Goal: Task Accomplishment & Management: Use online tool/utility

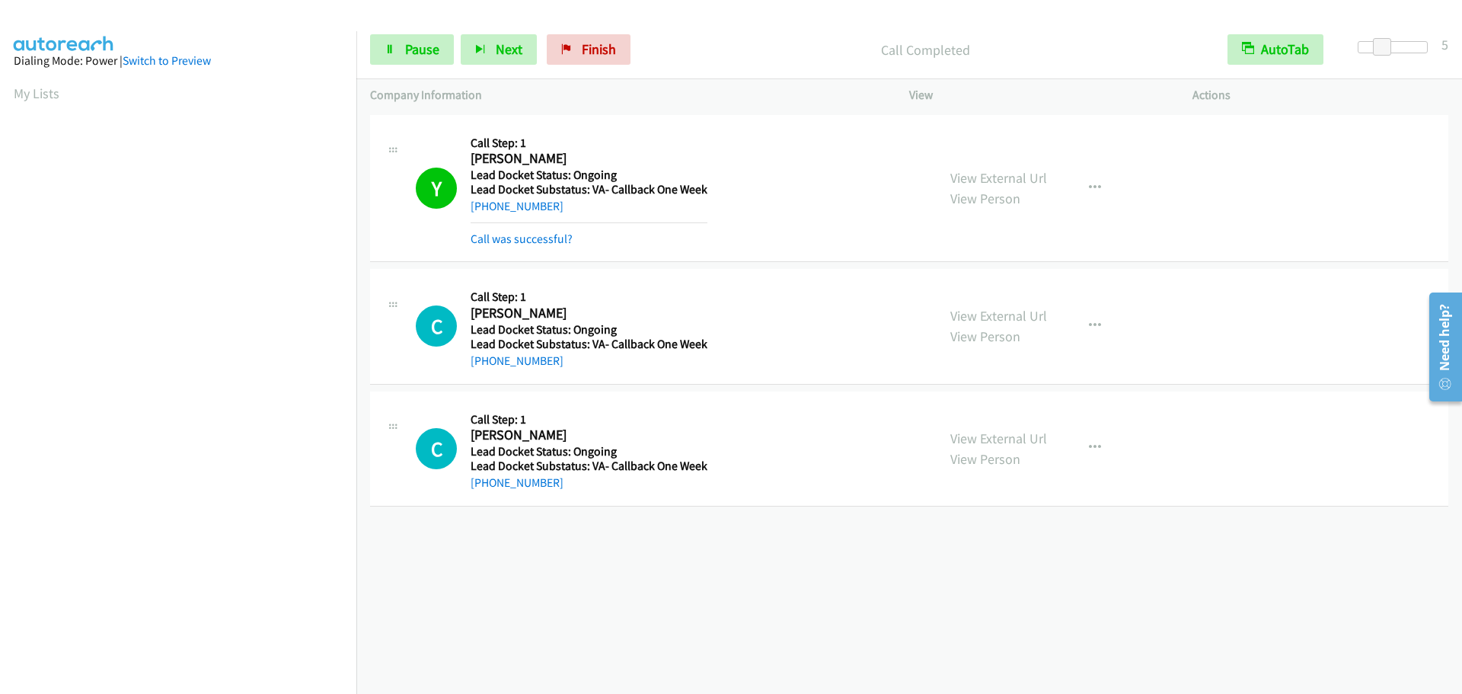
scroll to position [161, 0]
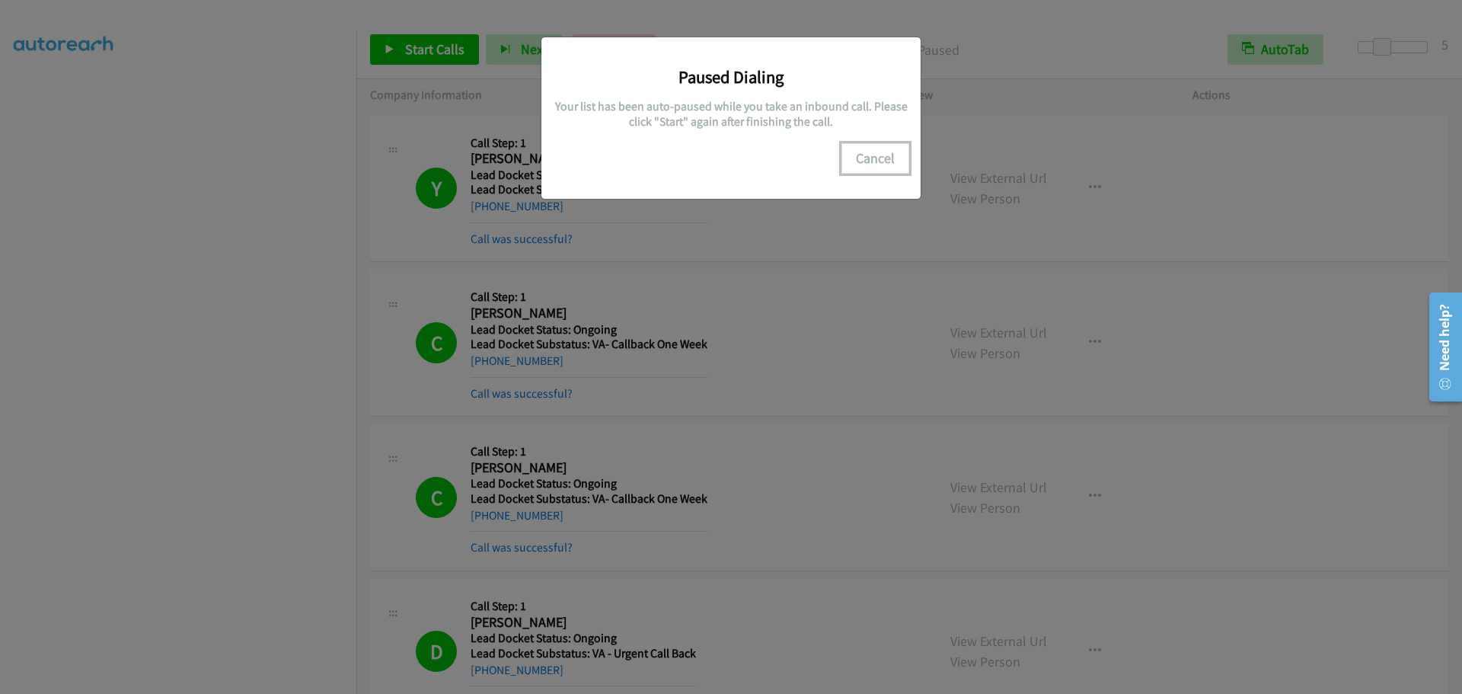
click at [874, 158] on button "Cancel" at bounding box center [876, 158] width 68 height 30
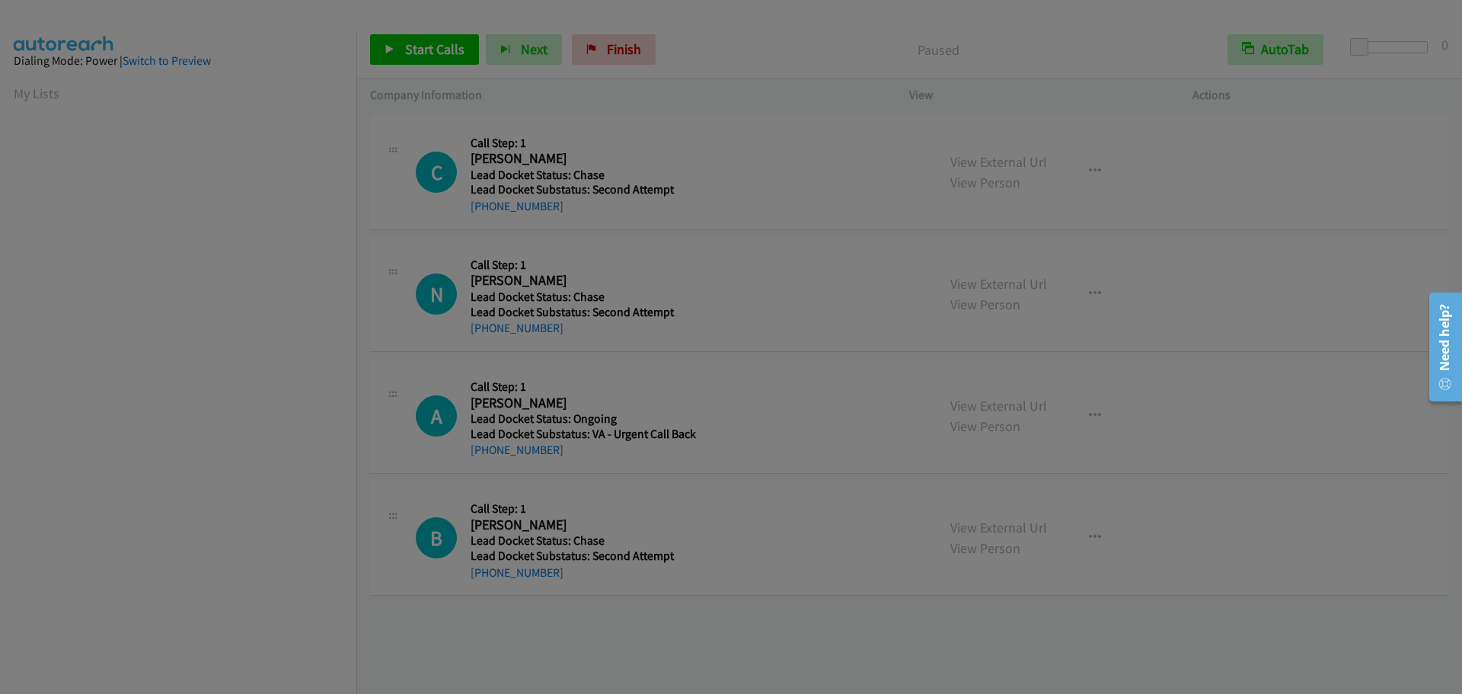
drag, startPoint x: 1349, startPoint y: 49, endPoint x: 1360, endPoint y: 50, distance: 10.7
click at [1360, 50] on body "Start Calls Pause Next Finish Paused AutoTab AutoTab 0 Company Information Info…" at bounding box center [731, 36] width 1462 height 72
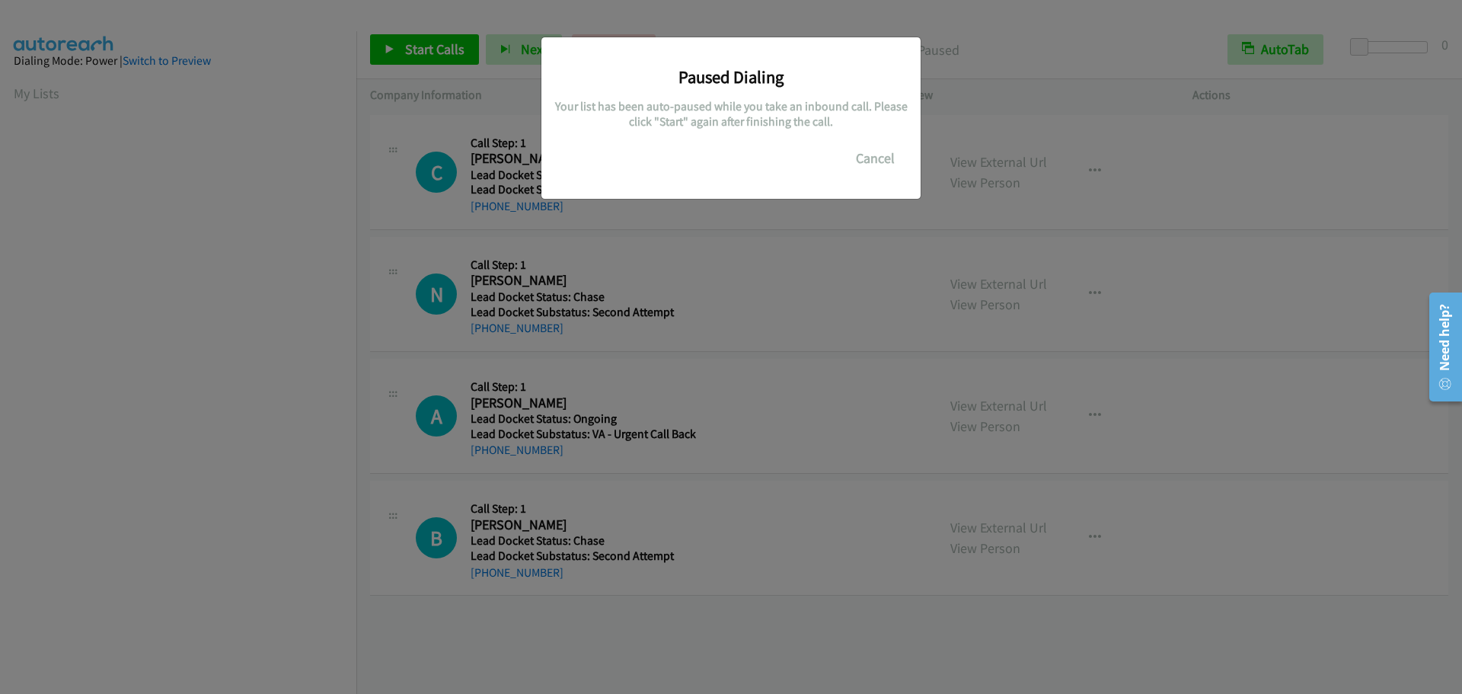
click at [1365, 50] on div "Paused Dialing Your list has been auto-paused while you take an inbound call. P…" at bounding box center [731, 354] width 1462 height 680
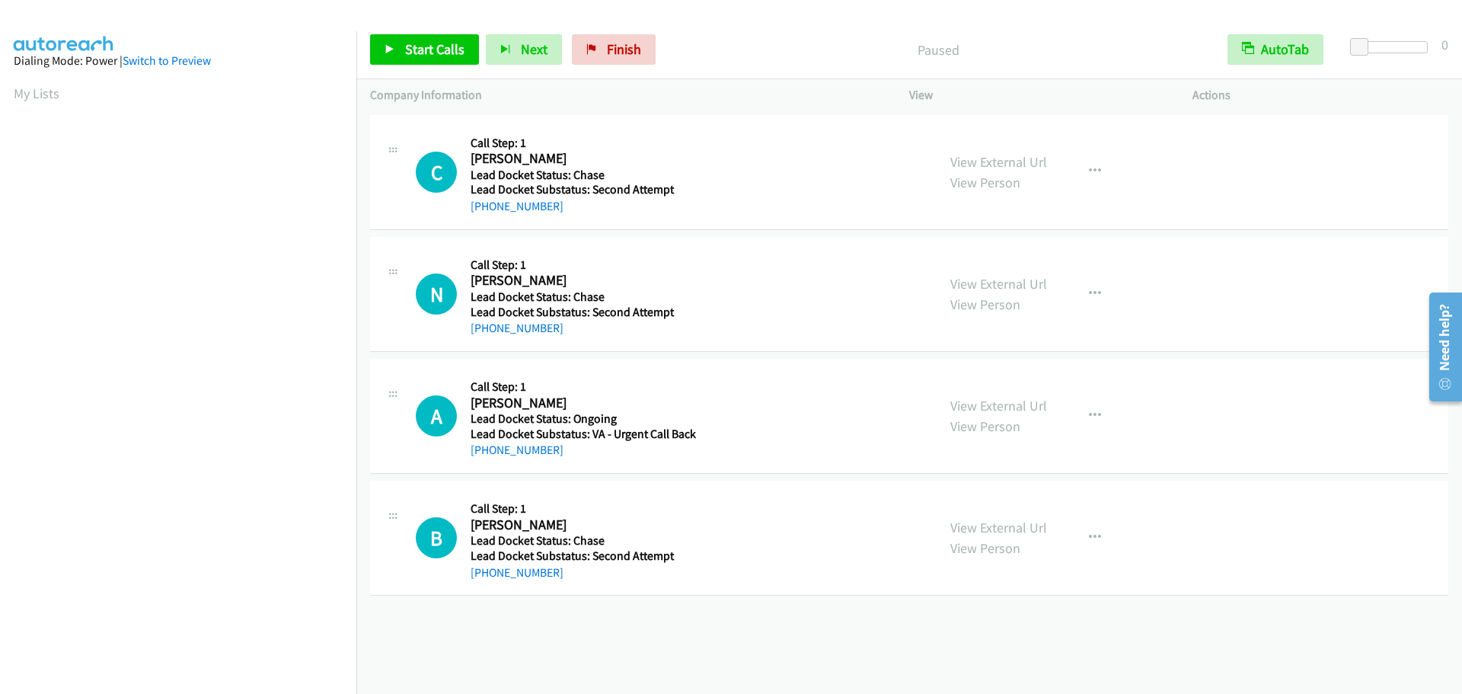
scroll to position [161, 0]
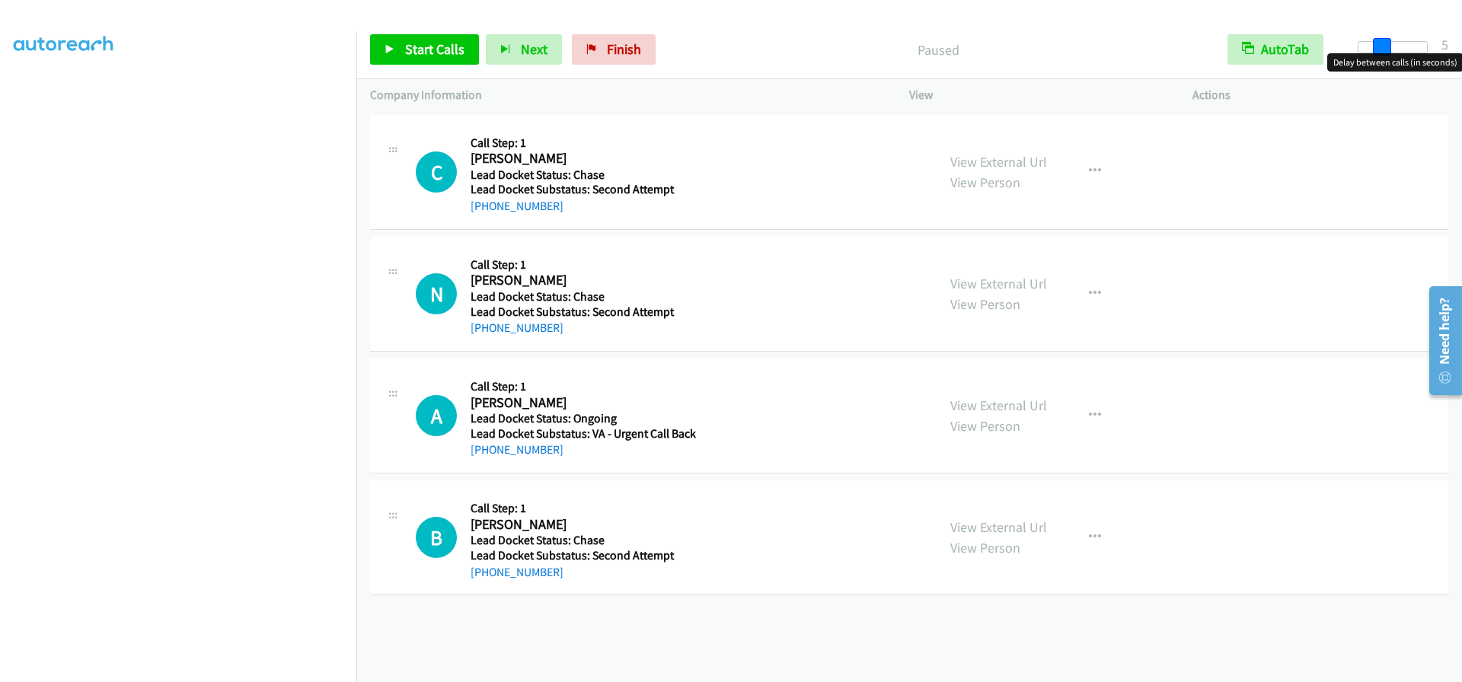
drag, startPoint x: 1360, startPoint y: 50, endPoint x: 1382, endPoint y: 49, distance: 22.9
click at [1382, 49] on span at bounding box center [1382, 47] width 18 height 18
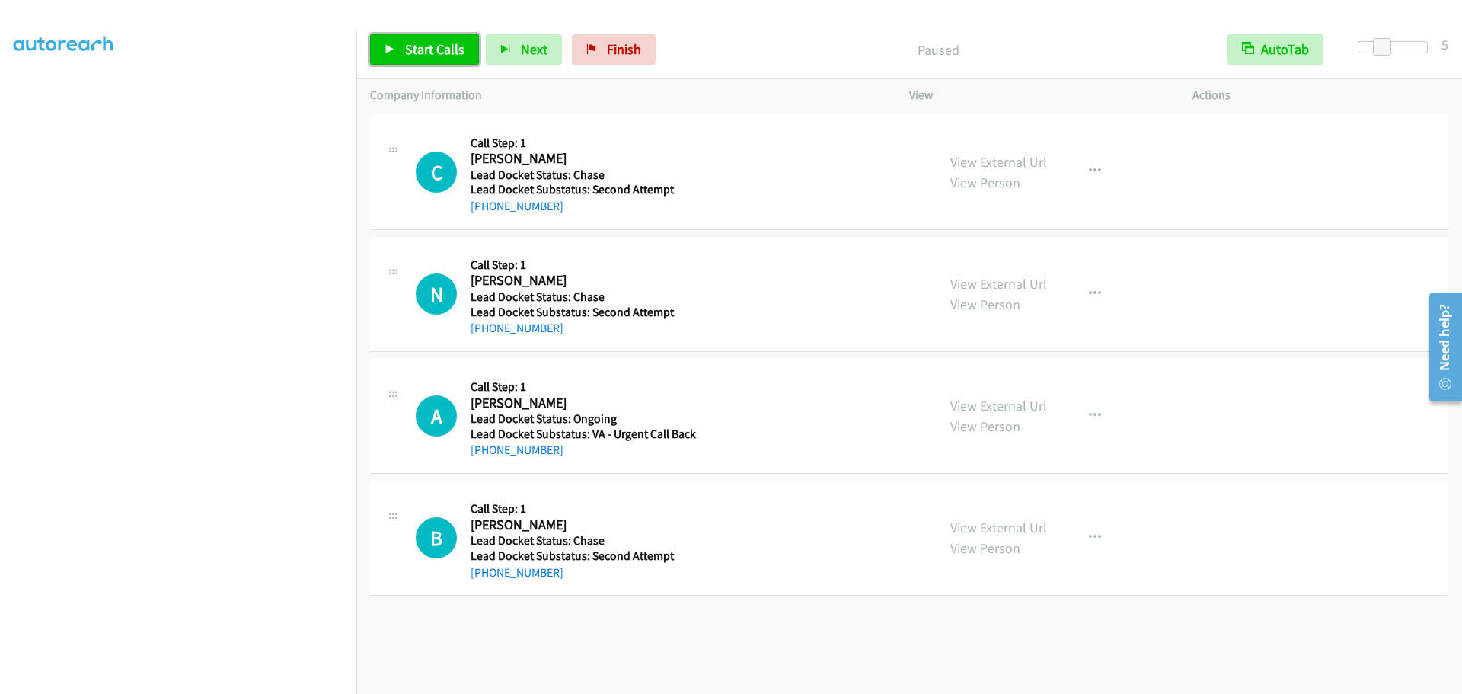
click at [413, 39] on link "Start Calls" at bounding box center [424, 49] width 109 height 30
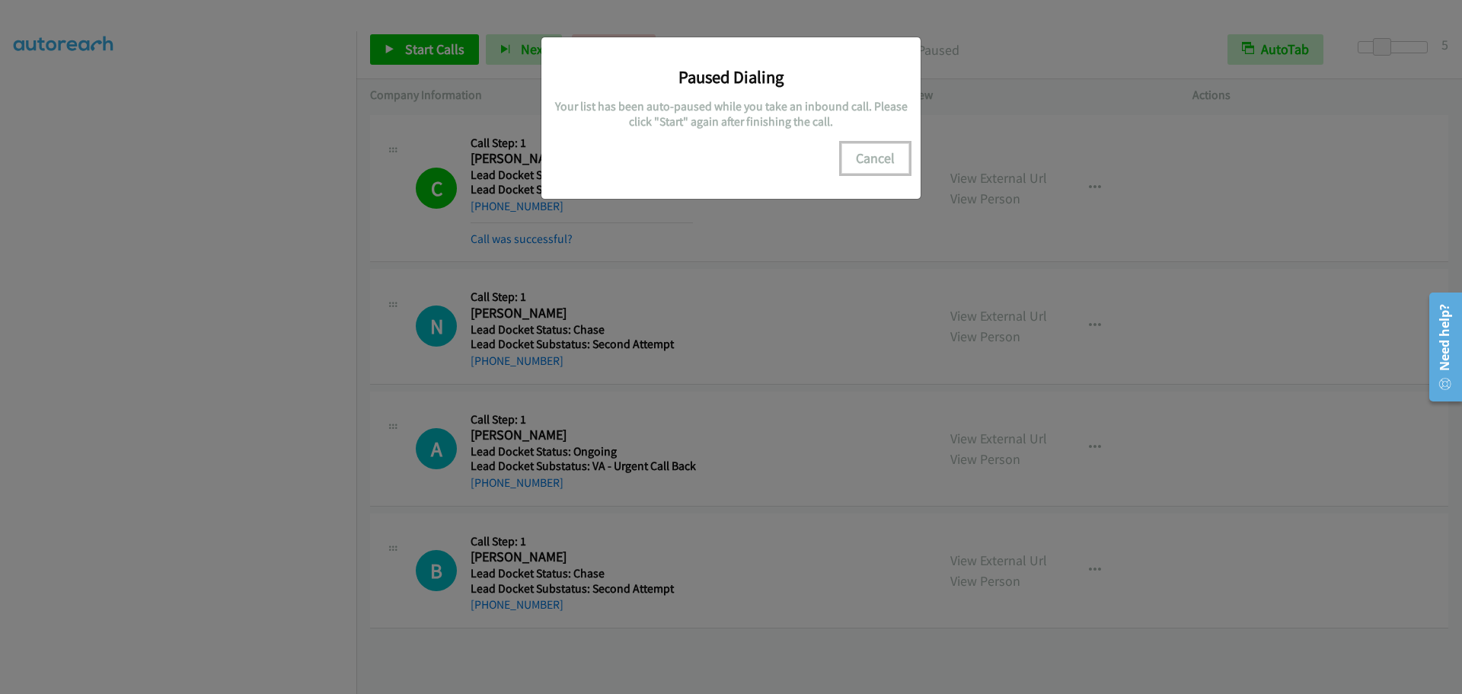
click at [887, 162] on button "Cancel" at bounding box center [876, 158] width 68 height 30
drag, startPoint x: 867, startPoint y: 149, endPoint x: 687, endPoint y: 128, distance: 180.9
click at [862, 150] on button "Cancel" at bounding box center [876, 158] width 68 height 30
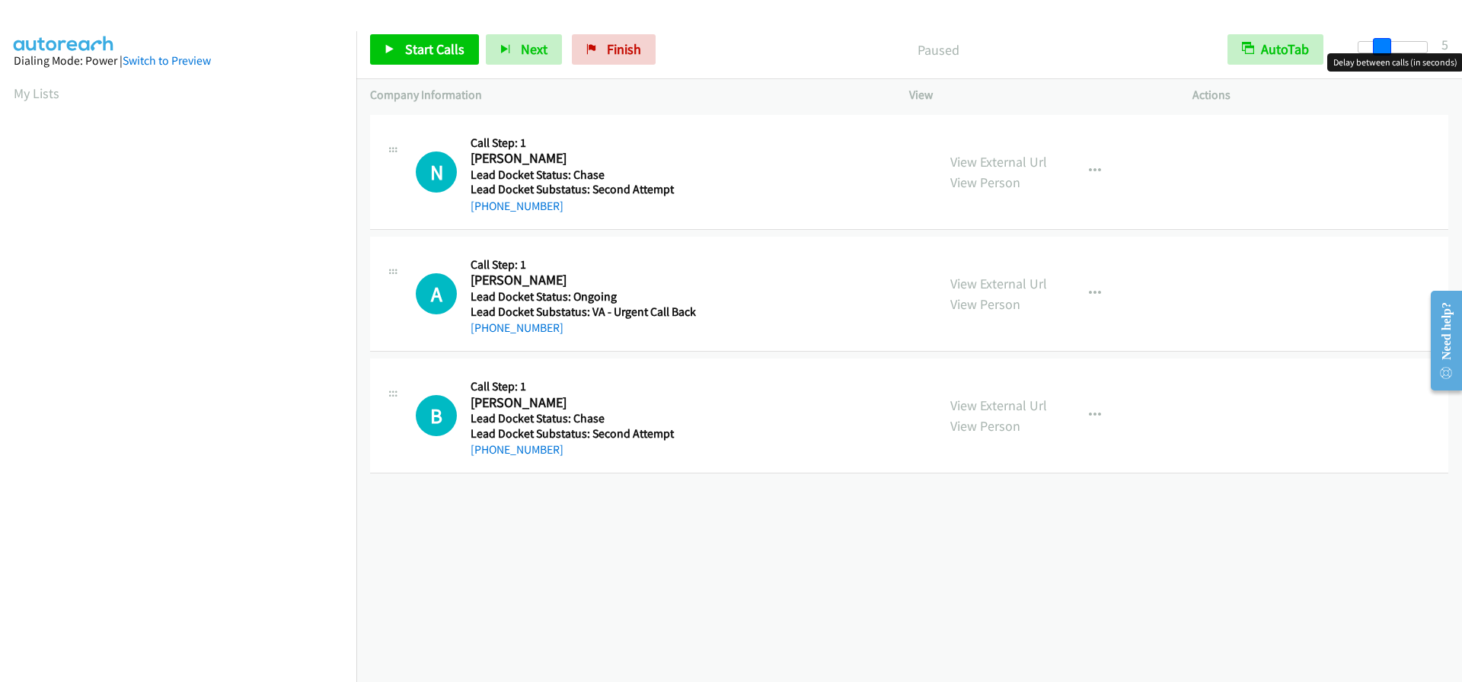
drag, startPoint x: 1360, startPoint y: 49, endPoint x: 1381, endPoint y: 50, distance: 21.4
click at [1381, 50] on span at bounding box center [1382, 47] width 18 height 18
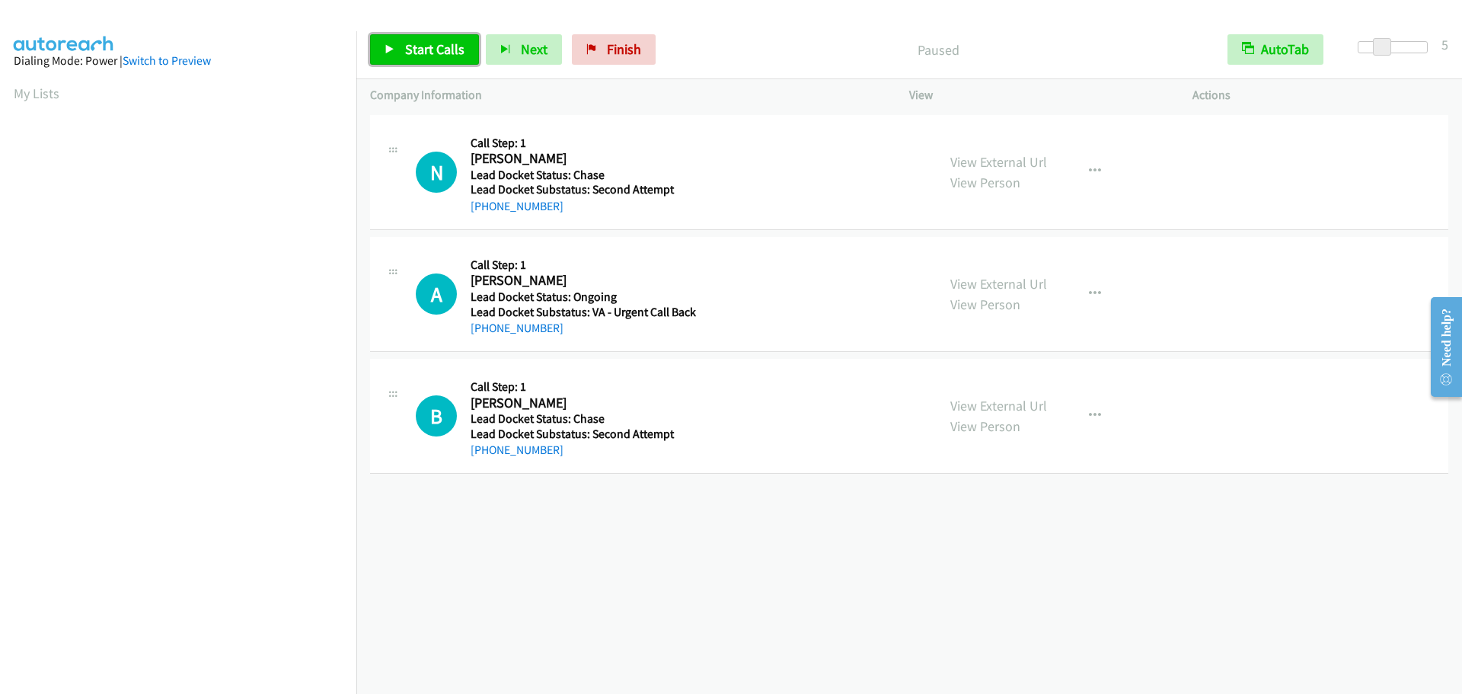
click at [395, 53] on link "Start Calls" at bounding box center [424, 49] width 109 height 30
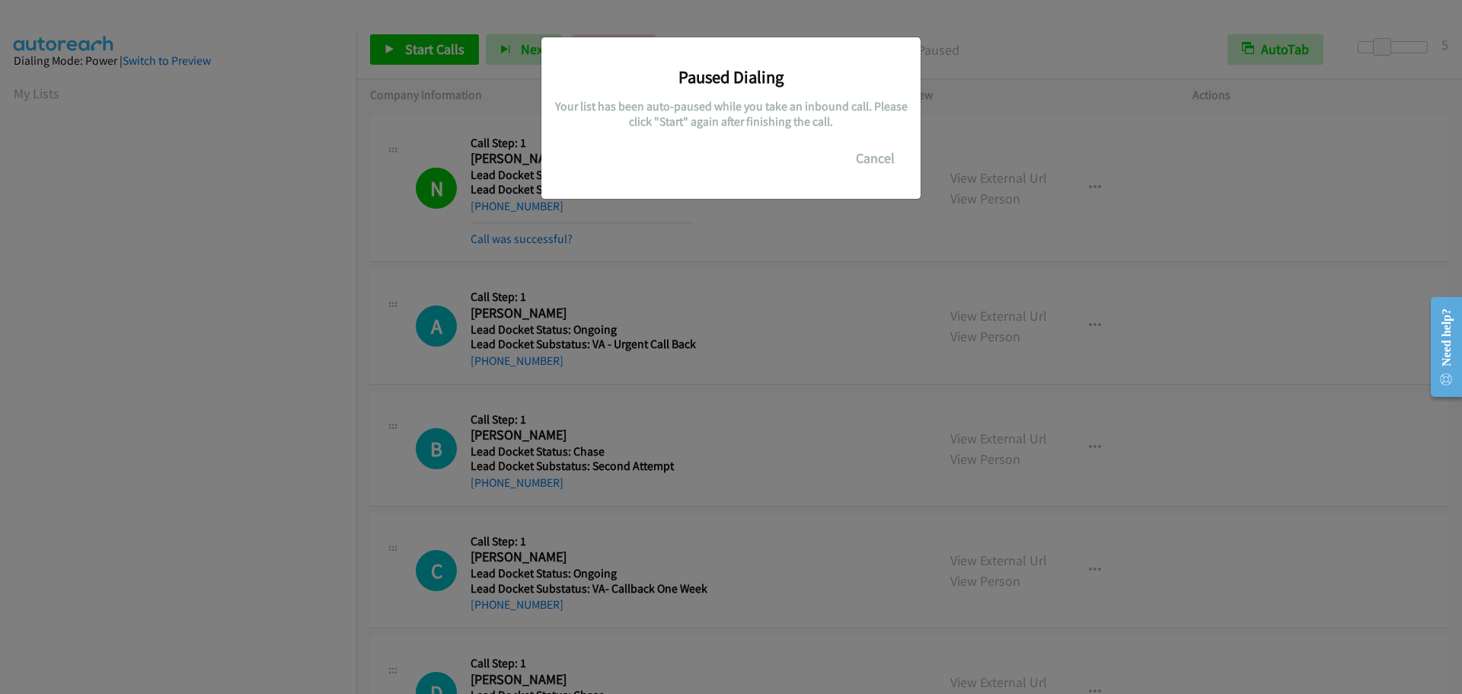
scroll to position [161, 0]
click at [876, 158] on button "Cancel" at bounding box center [876, 158] width 68 height 30
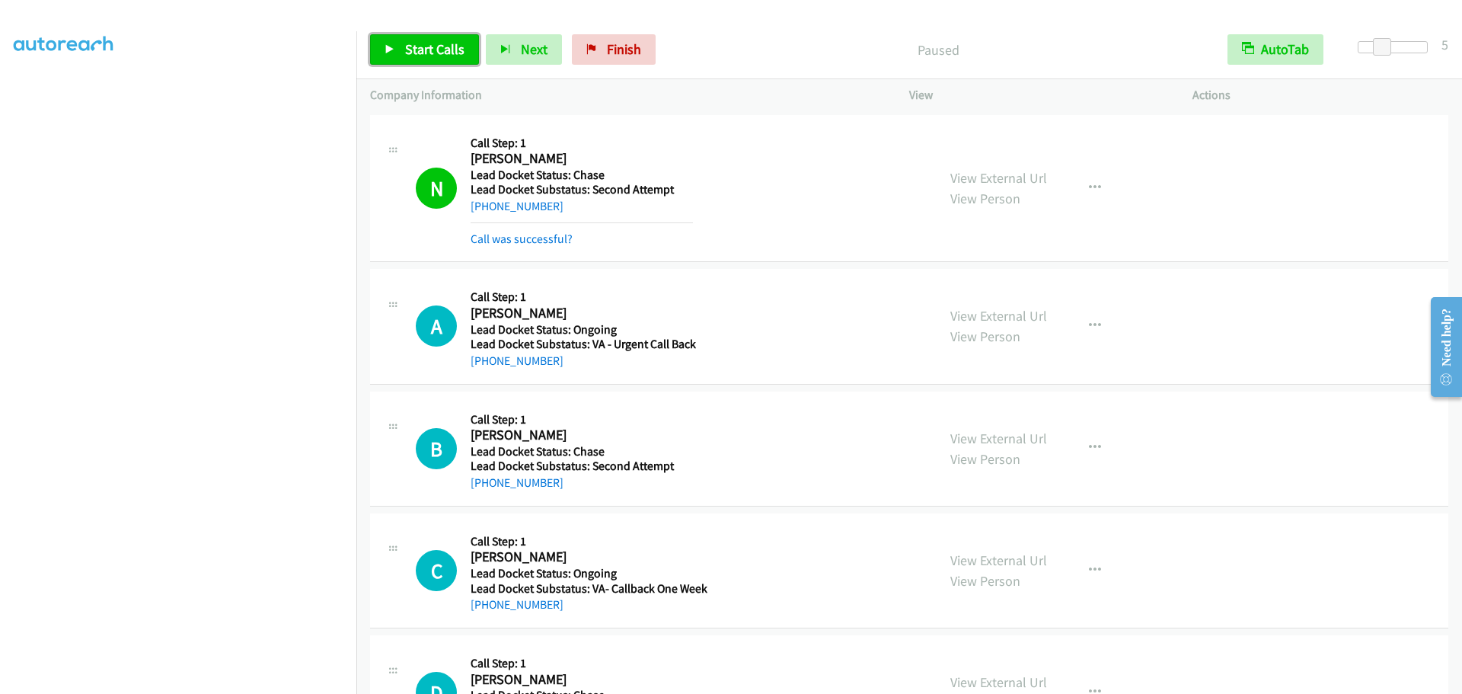
click at [394, 49] on icon at bounding box center [390, 50] width 11 height 11
